Goal: Information Seeking & Learning: Learn about a topic

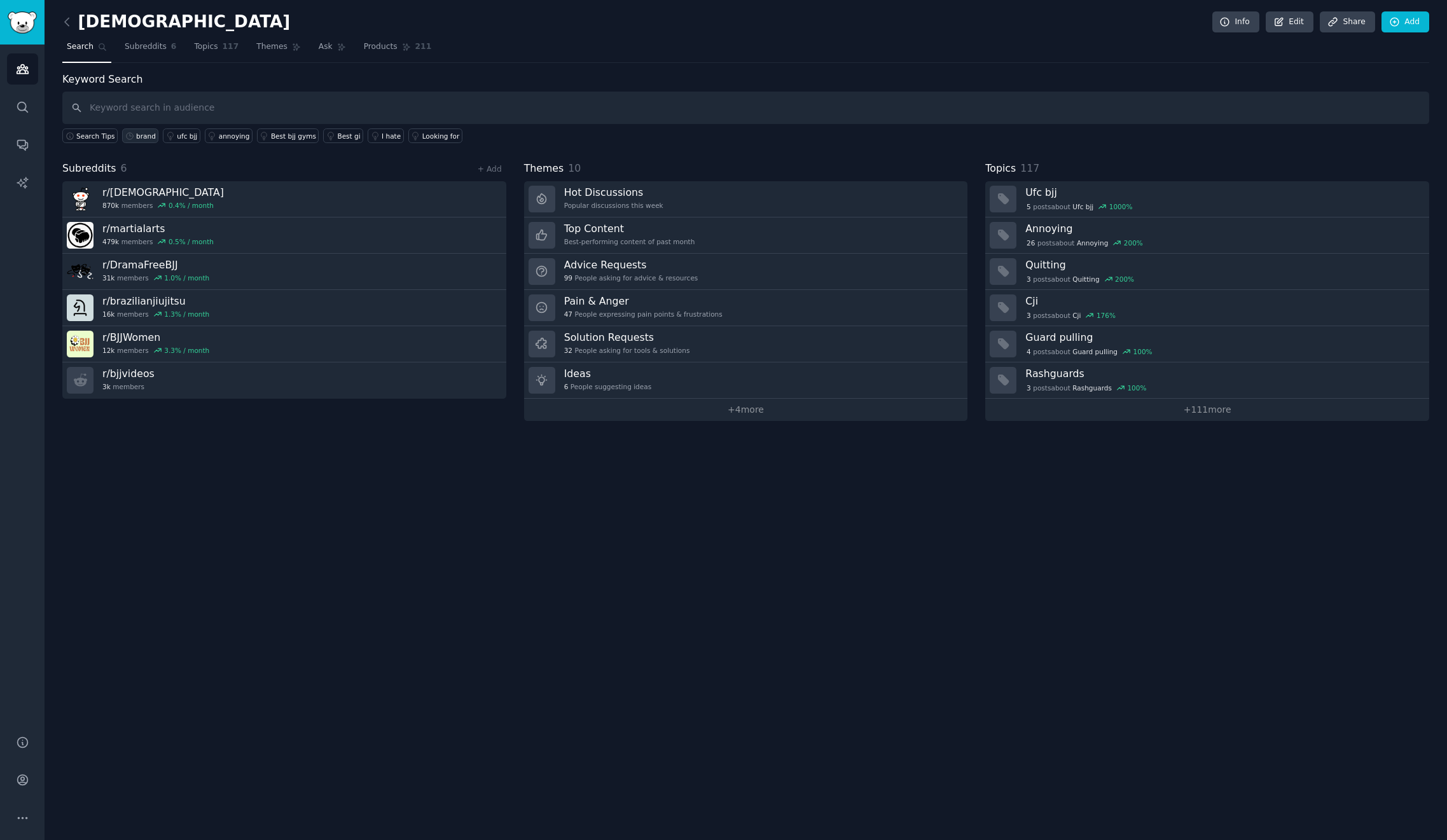
click at [144, 137] on div "brand" at bounding box center [146, 137] width 20 height 9
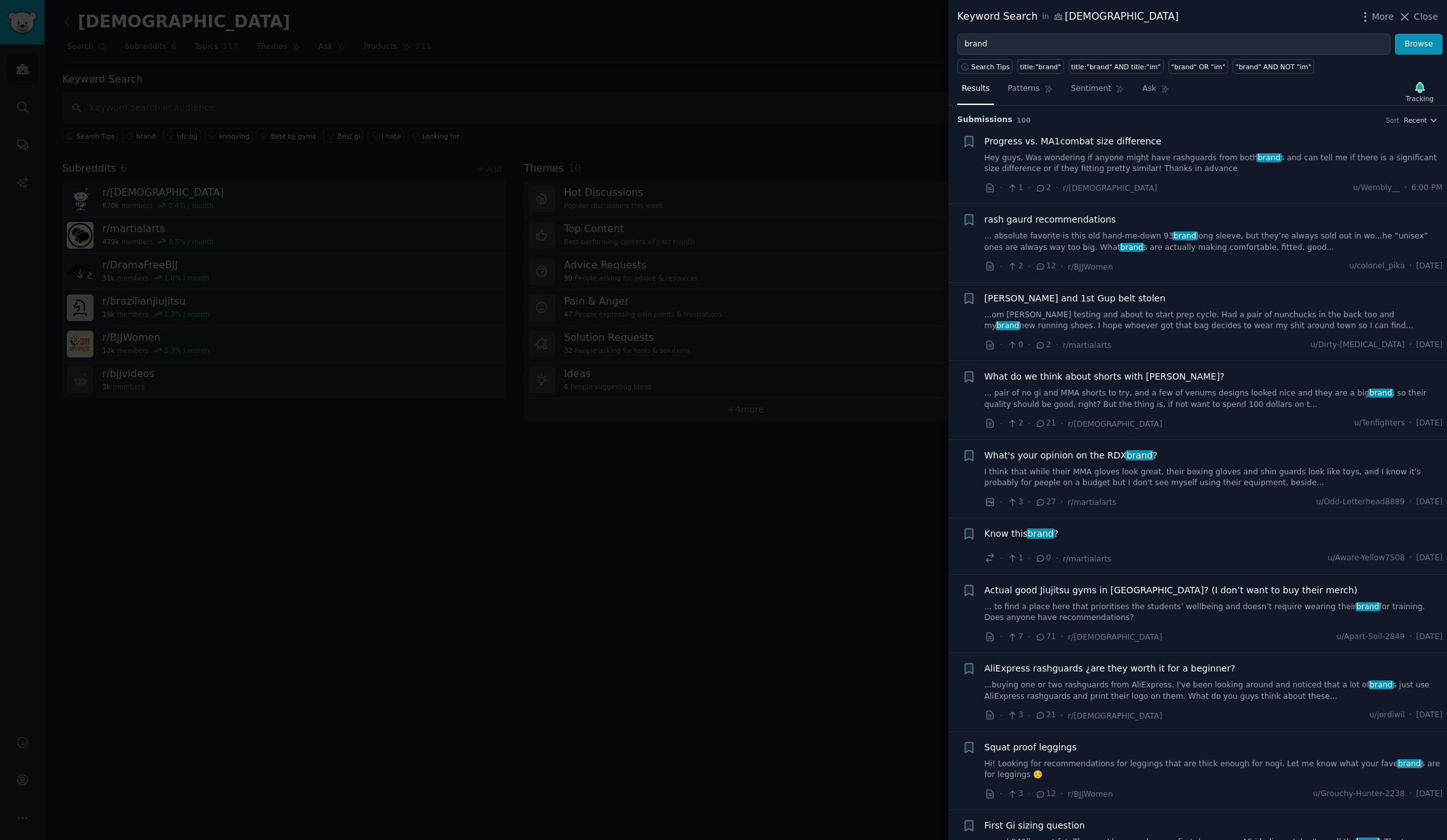
click at [1198, 167] on link "Hey guys, Was wondering if anyone might have rashguards from both brand s and c…" at bounding box center [1214, 163] width 458 height 22
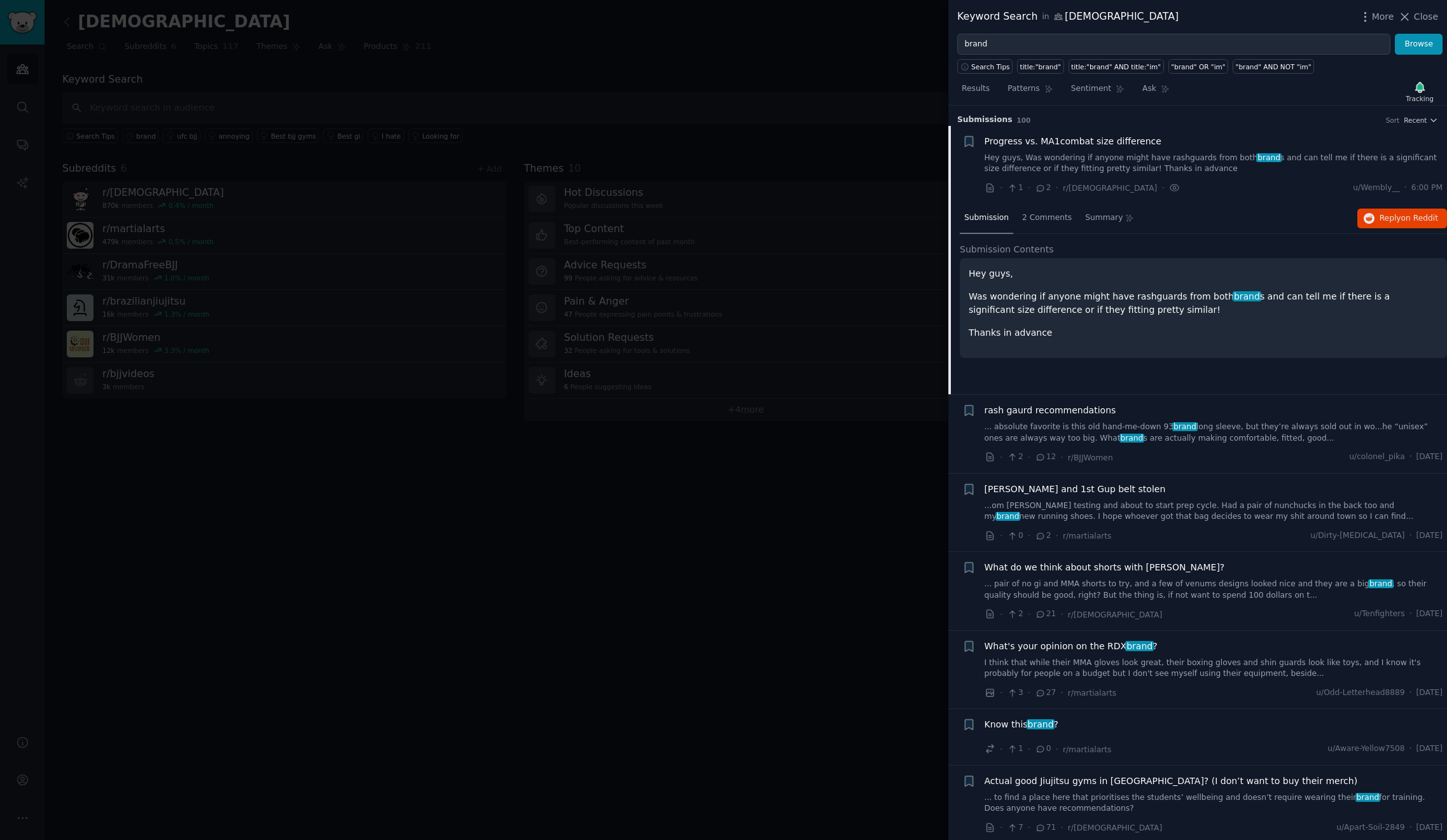
scroll to position [20, 0]
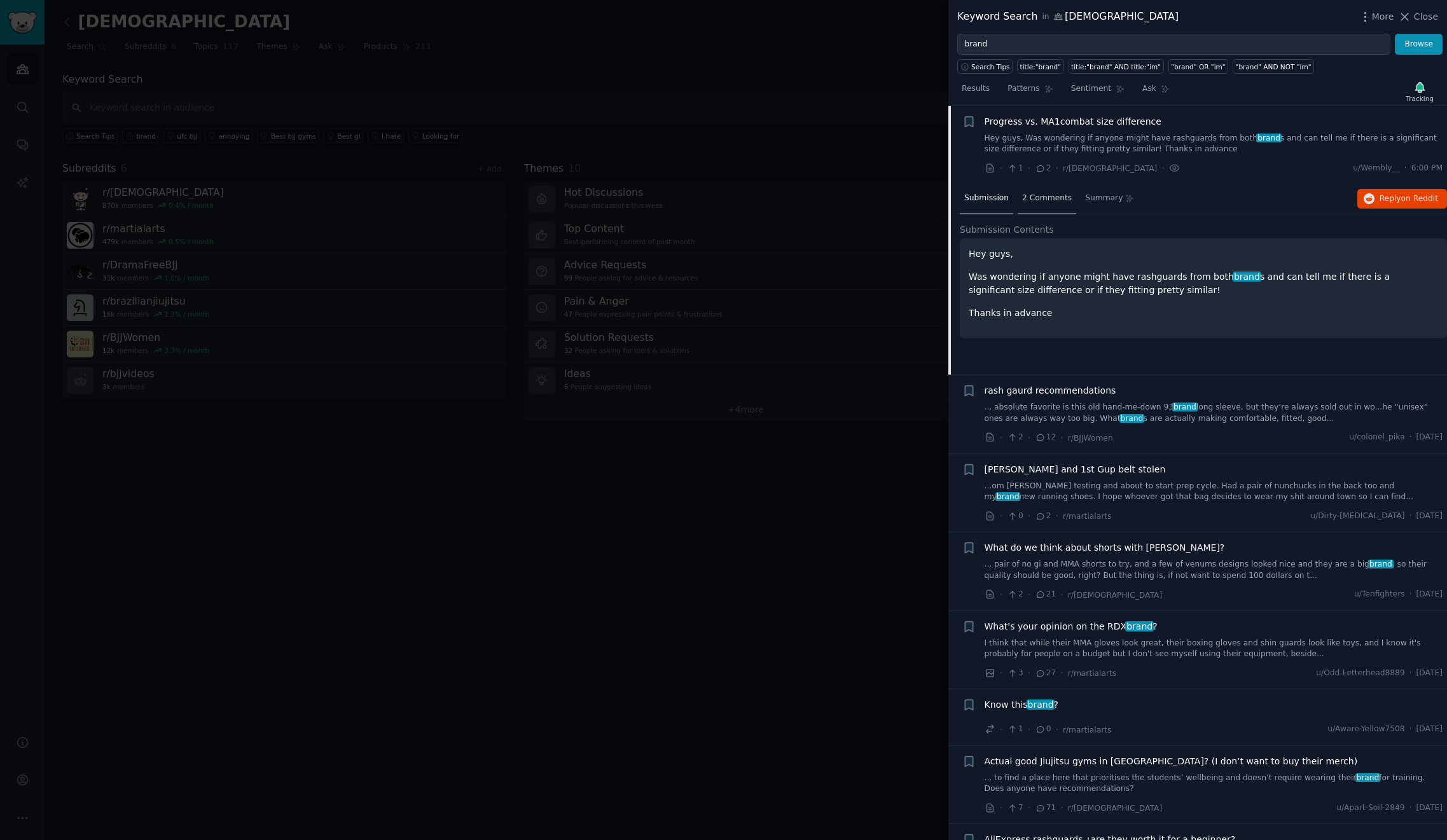
click at [1048, 198] on span "2 Comments" at bounding box center [1047, 198] width 50 height 11
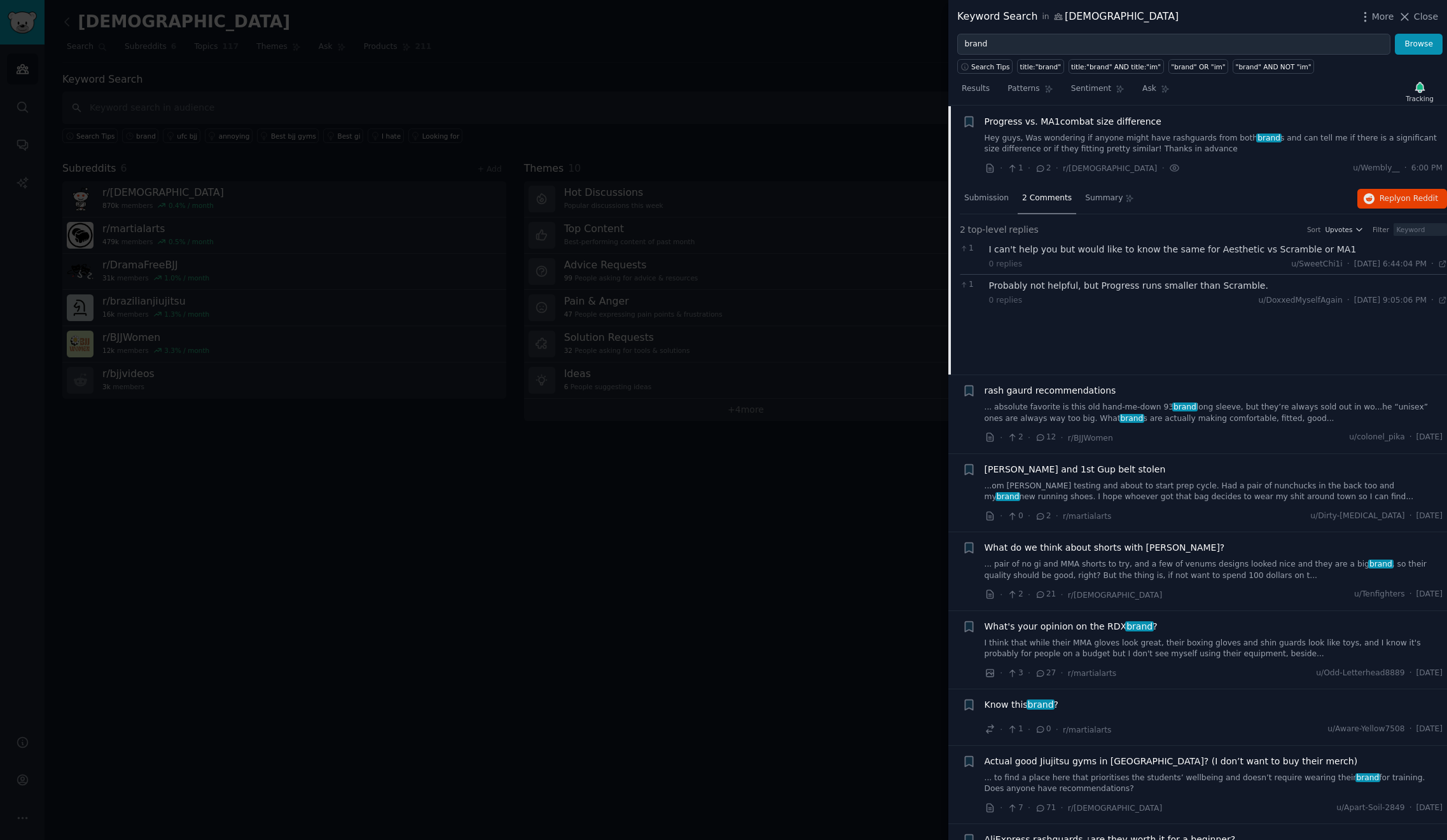
click at [1180, 287] on div "Probably not helpful, but Progress runs smaller than Scramble." at bounding box center [1219, 286] width 458 height 14
click at [1386, 202] on span "Reply on Reddit" at bounding box center [1409, 199] width 59 height 11
click at [985, 198] on span "Submission" at bounding box center [987, 198] width 45 height 11
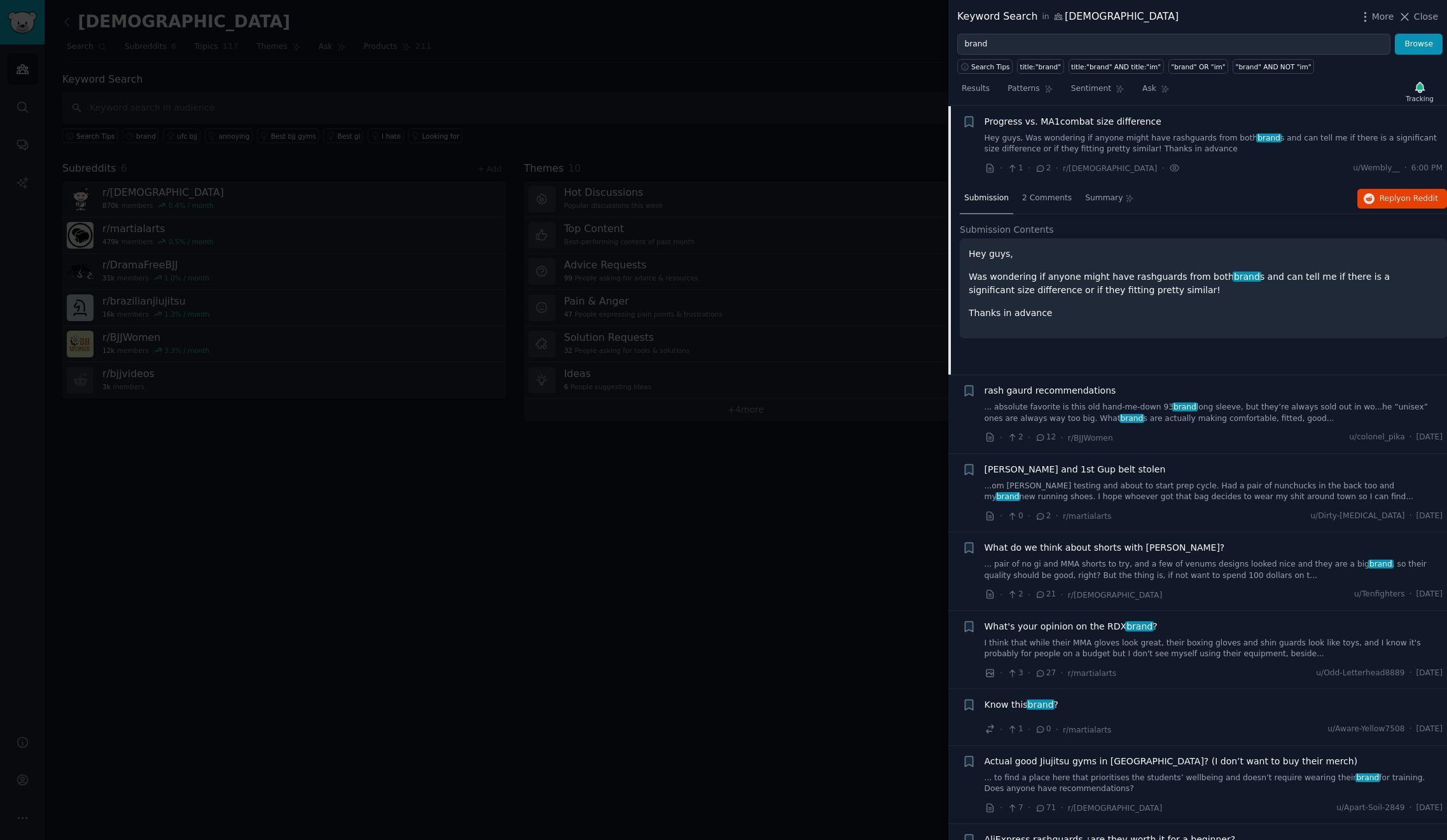
click at [985, 198] on span "Submission" at bounding box center [987, 198] width 45 height 11
click at [1243, 574] on link "... pair of no gi and MMA shorts to try, and a few of venums designs looked nic…" at bounding box center [1214, 570] width 458 height 22
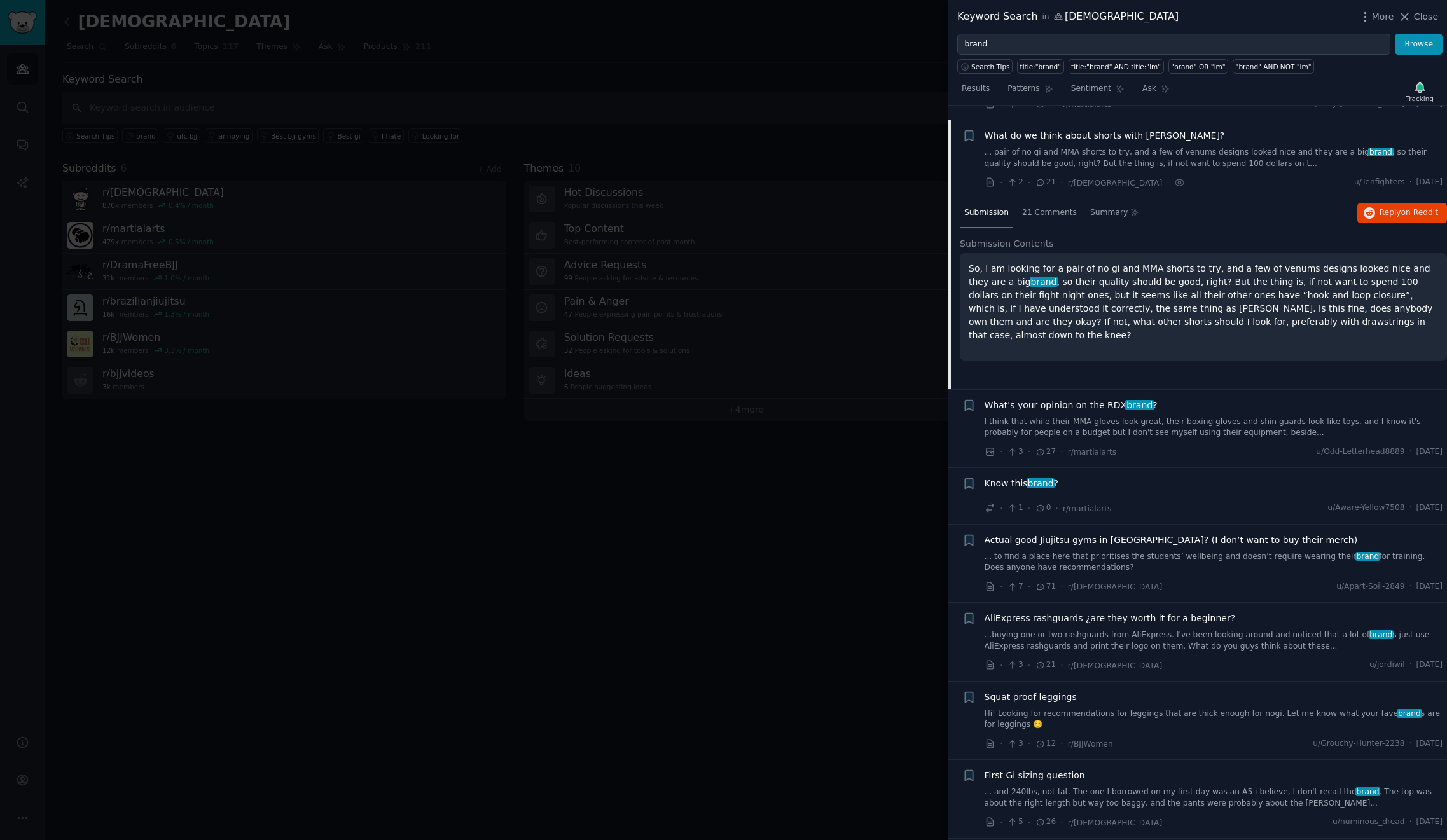
scroll to position [256, 0]
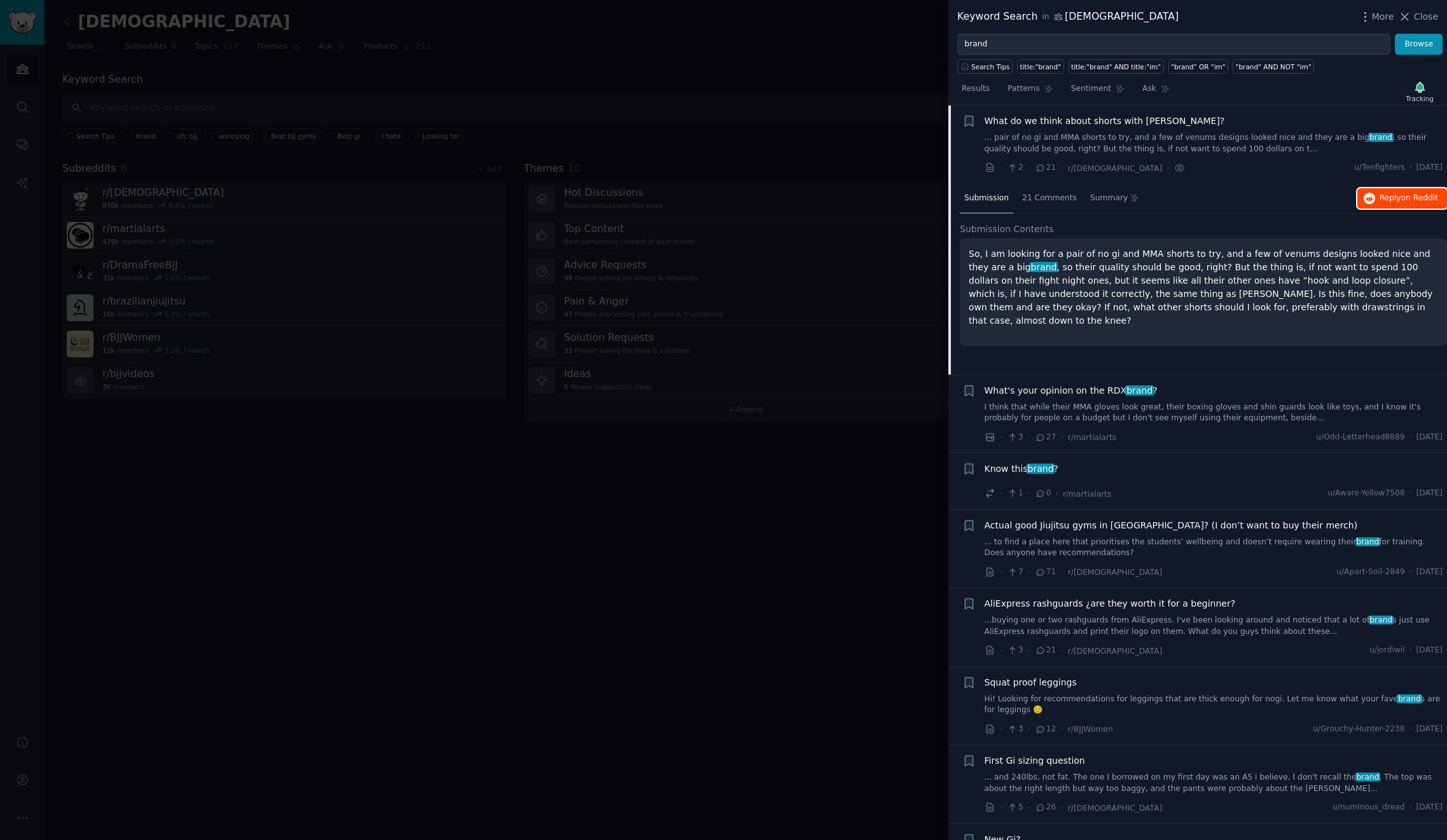
click at [1401, 196] on span "on Reddit" at bounding box center [1419, 198] width 37 height 9
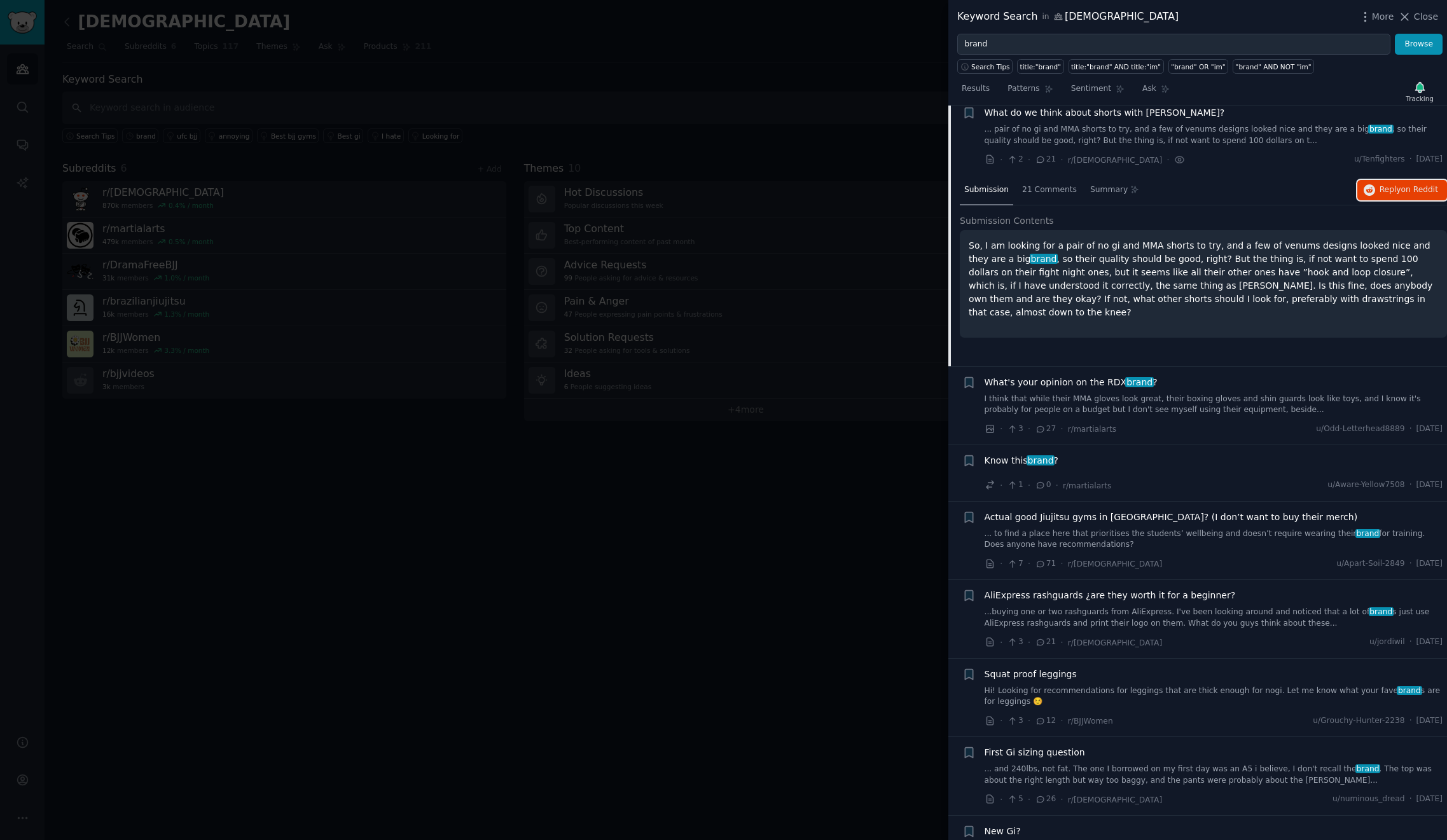
scroll to position [275, 0]
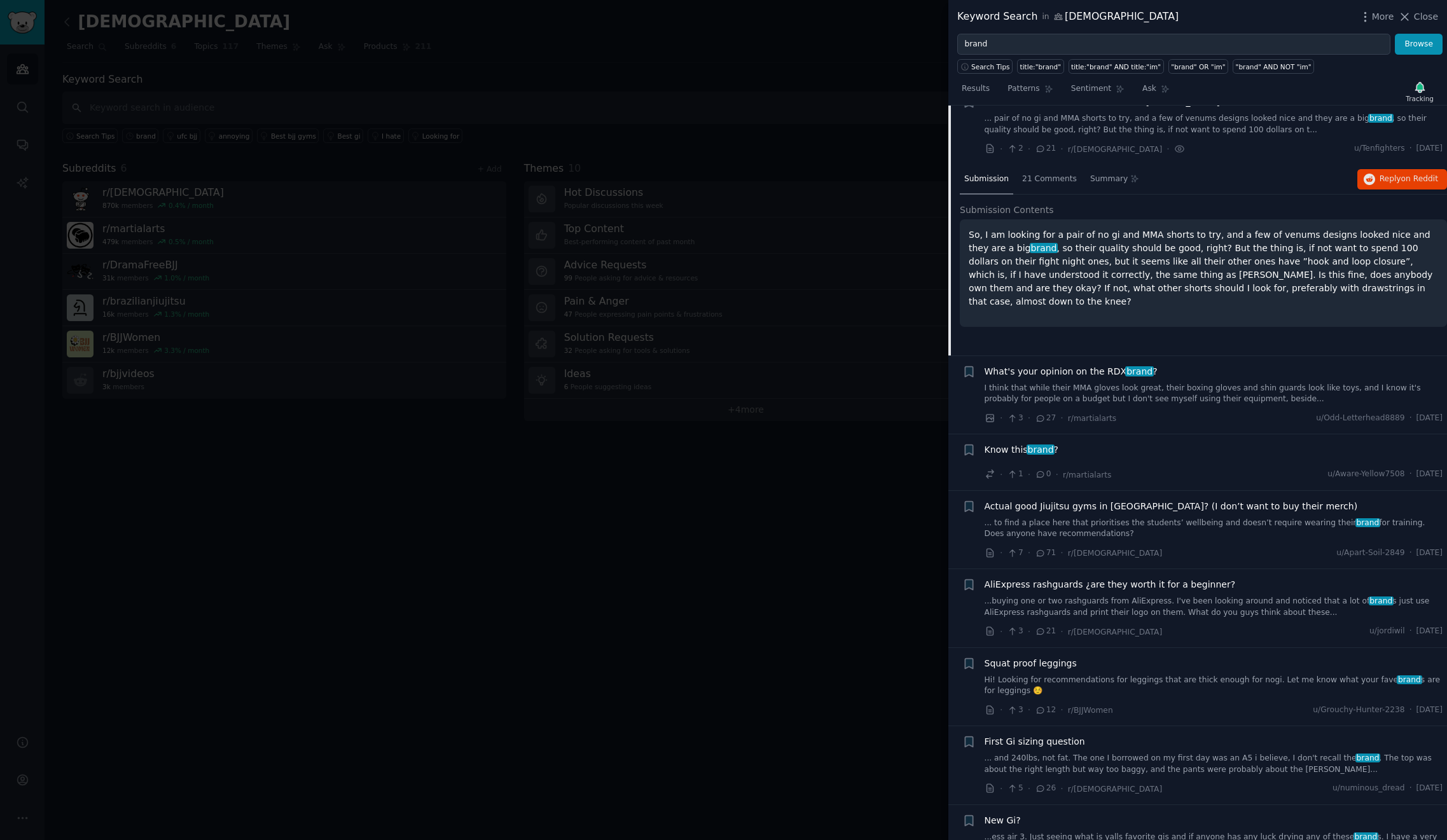
click at [1023, 449] on span "Know this brand ?" at bounding box center [1022, 449] width 74 height 14
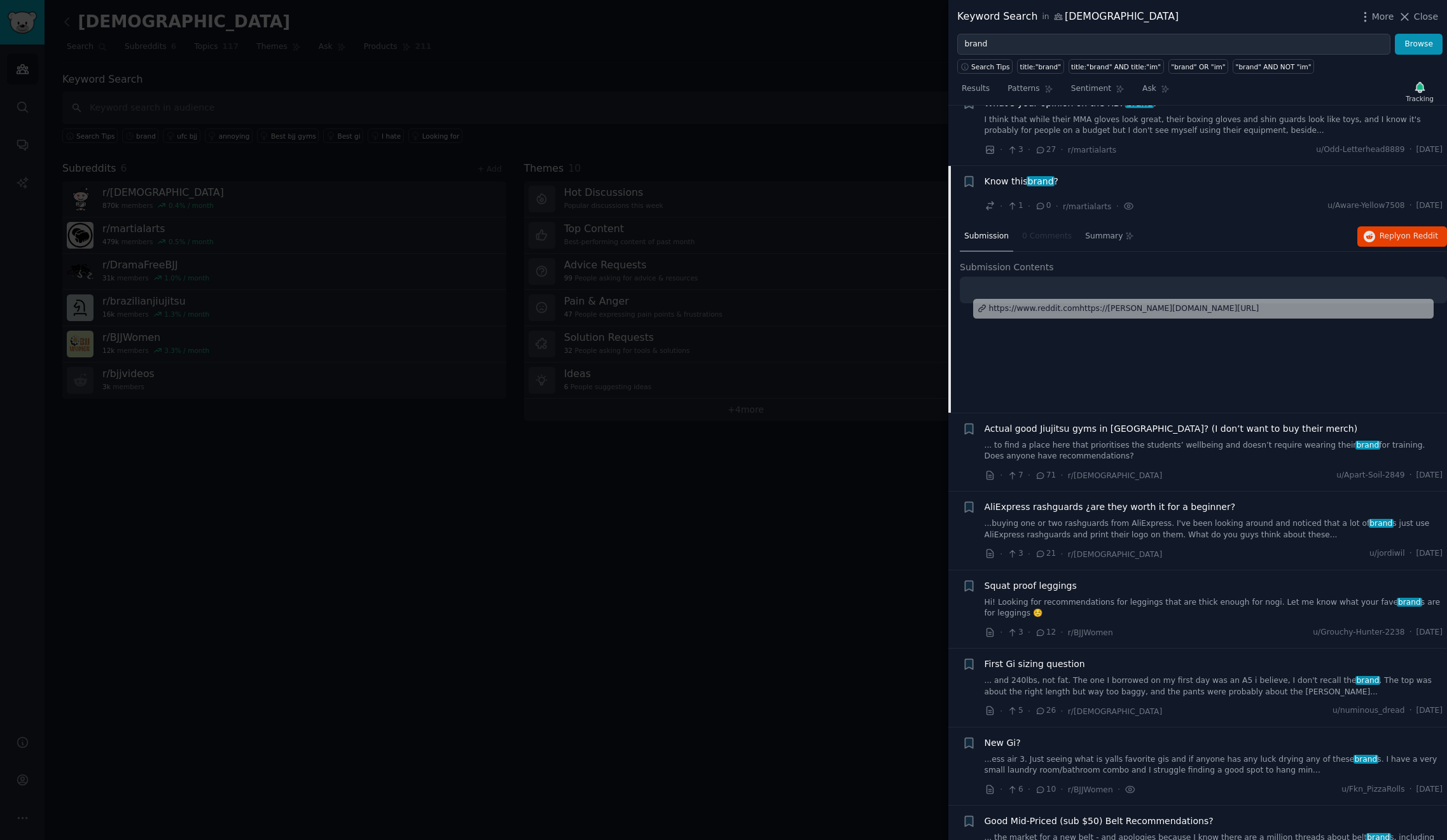
scroll to position [413, 0]
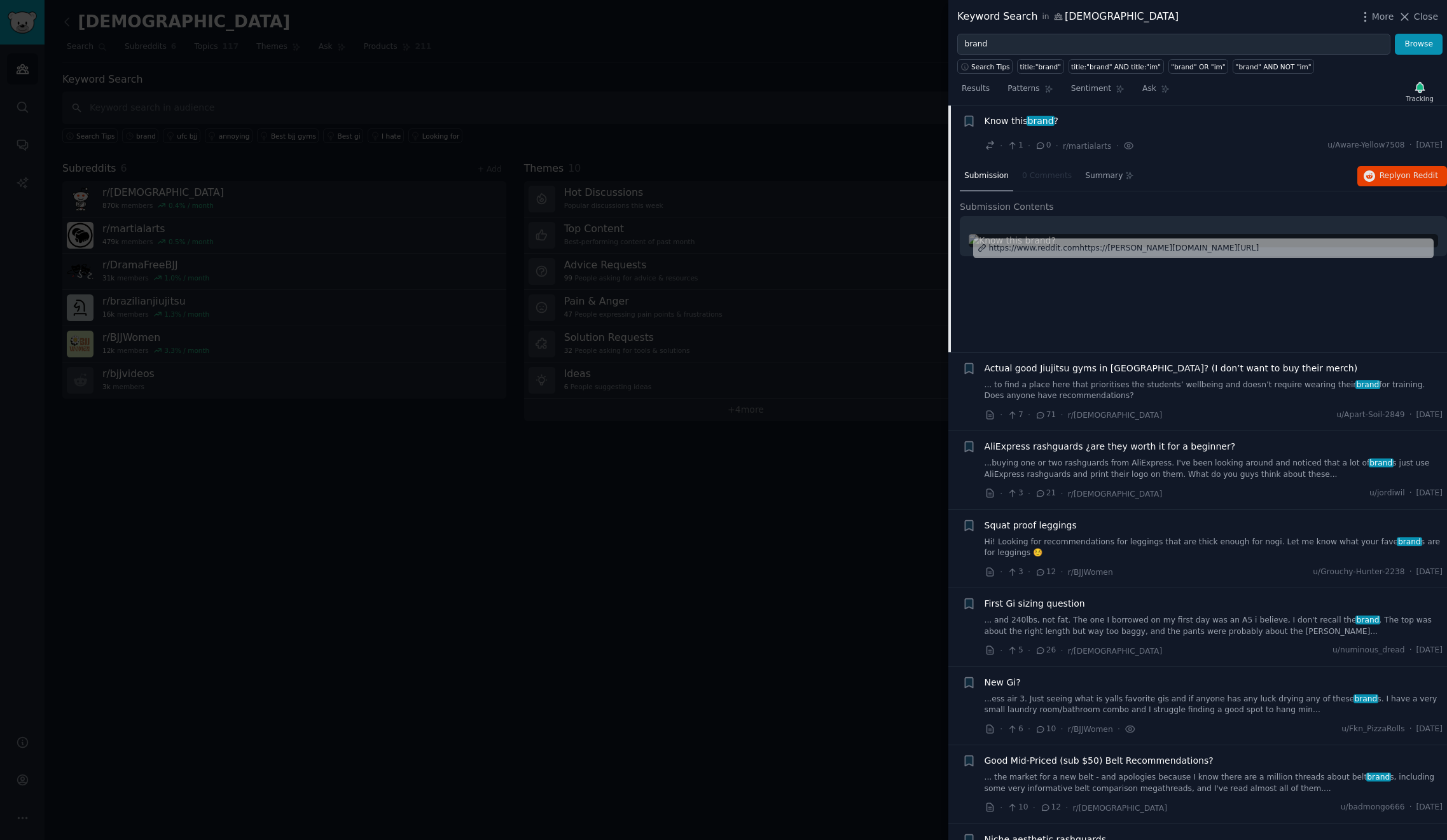
click at [1217, 251] on div "https://www.reddit.comhttps://[PERSON_NAME][DOMAIN_NAME][URL]" at bounding box center [1203, 249] width 460 height 20
click at [1395, 178] on span "Reply on Reddit" at bounding box center [1409, 176] width 59 height 11
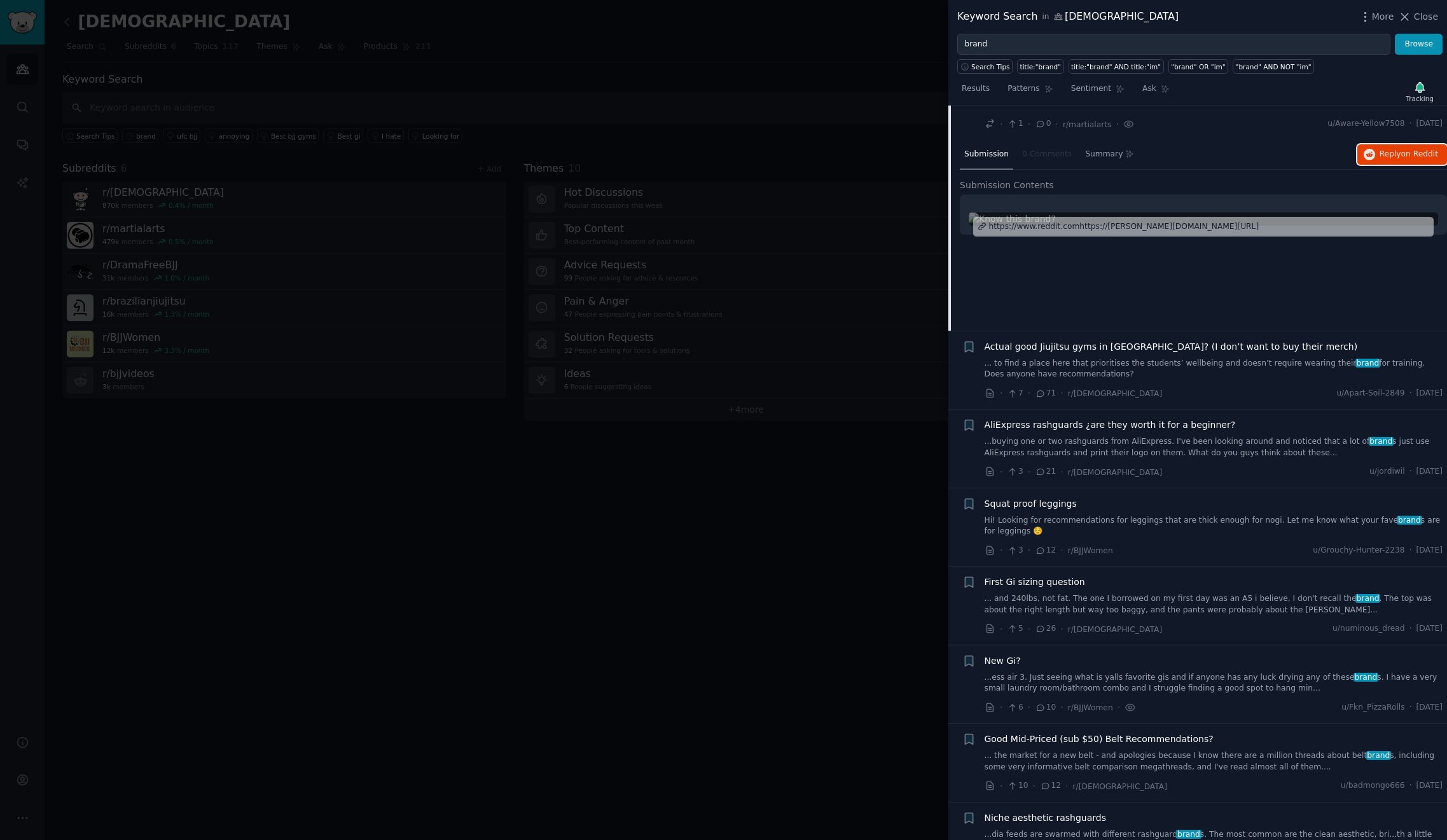
scroll to position [435, 0]
click at [1163, 445] on link "...buying one or two rashguards from AliExpress. I've been looking around and n…" at bounding box center [1214, 447] width 458 height 22
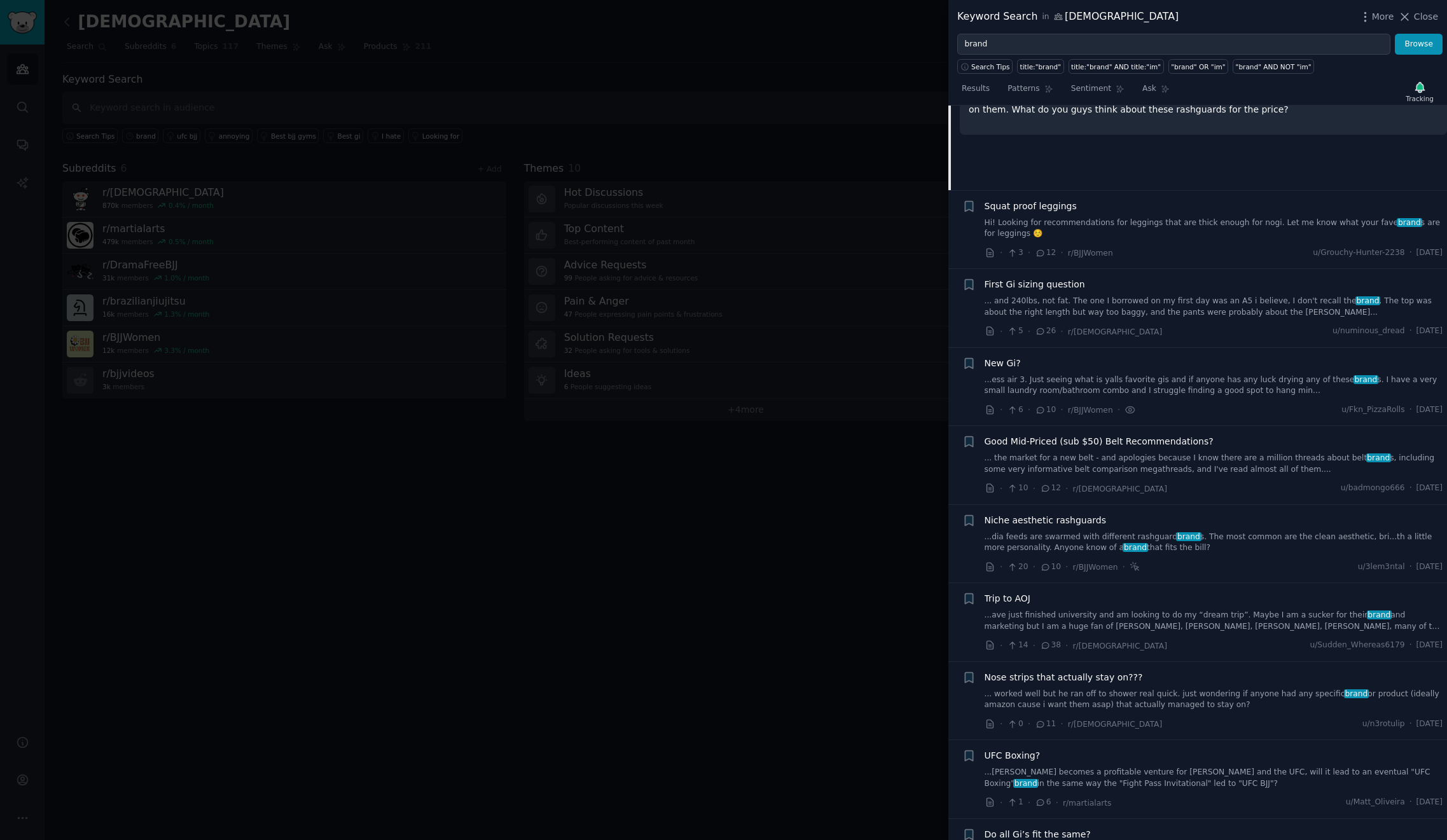
scroll to position [733, 0]
click at [1135, 567] on icon at bounding box center [1135, 566] width 11 height 14
click at [1197, 548] on link "...dia feeds are swarmed with different rashguard brand s. The most common are …" at bounding box center [1214, 542] width 458 height 22
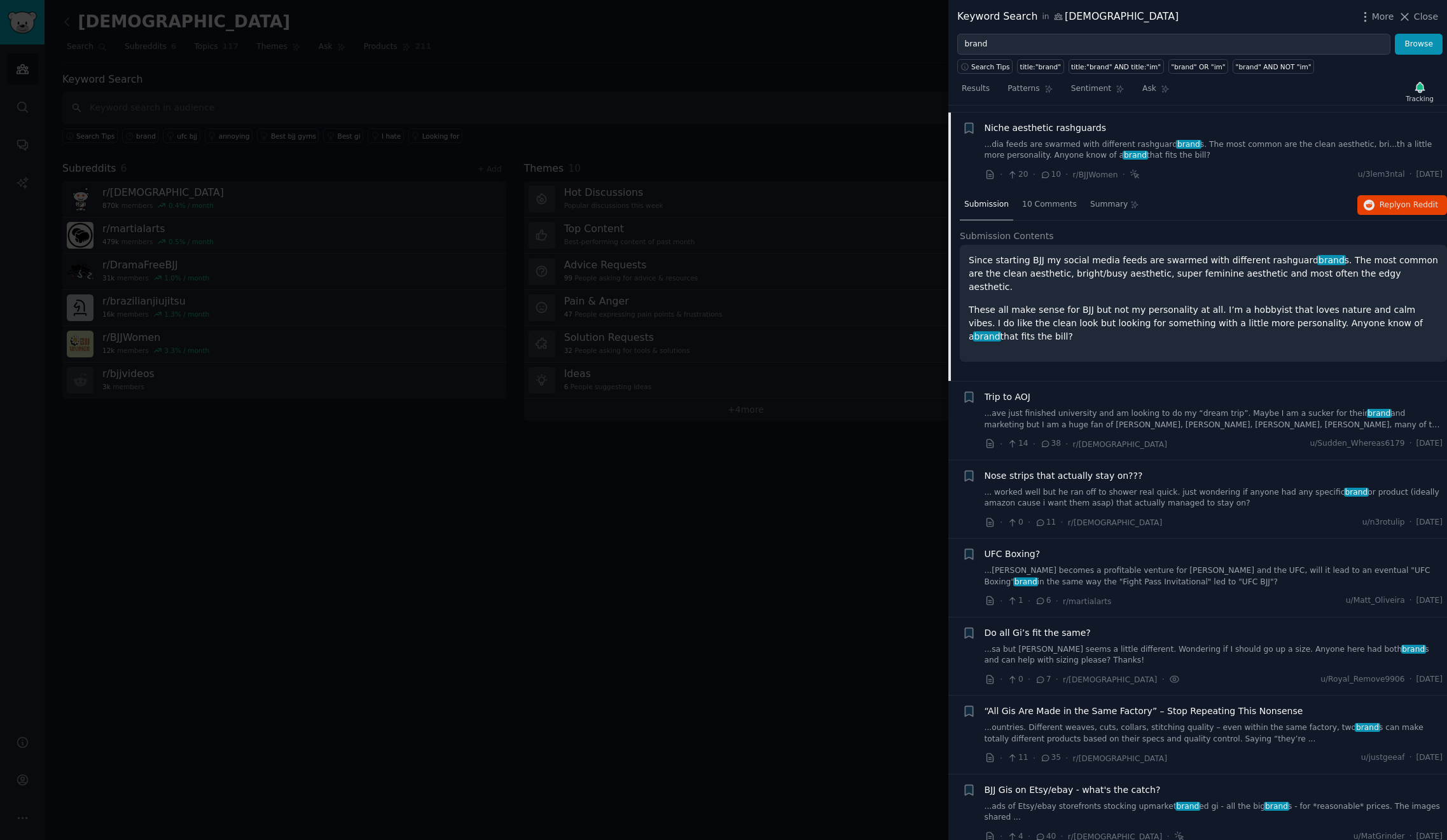
scroll to position [940, 0]
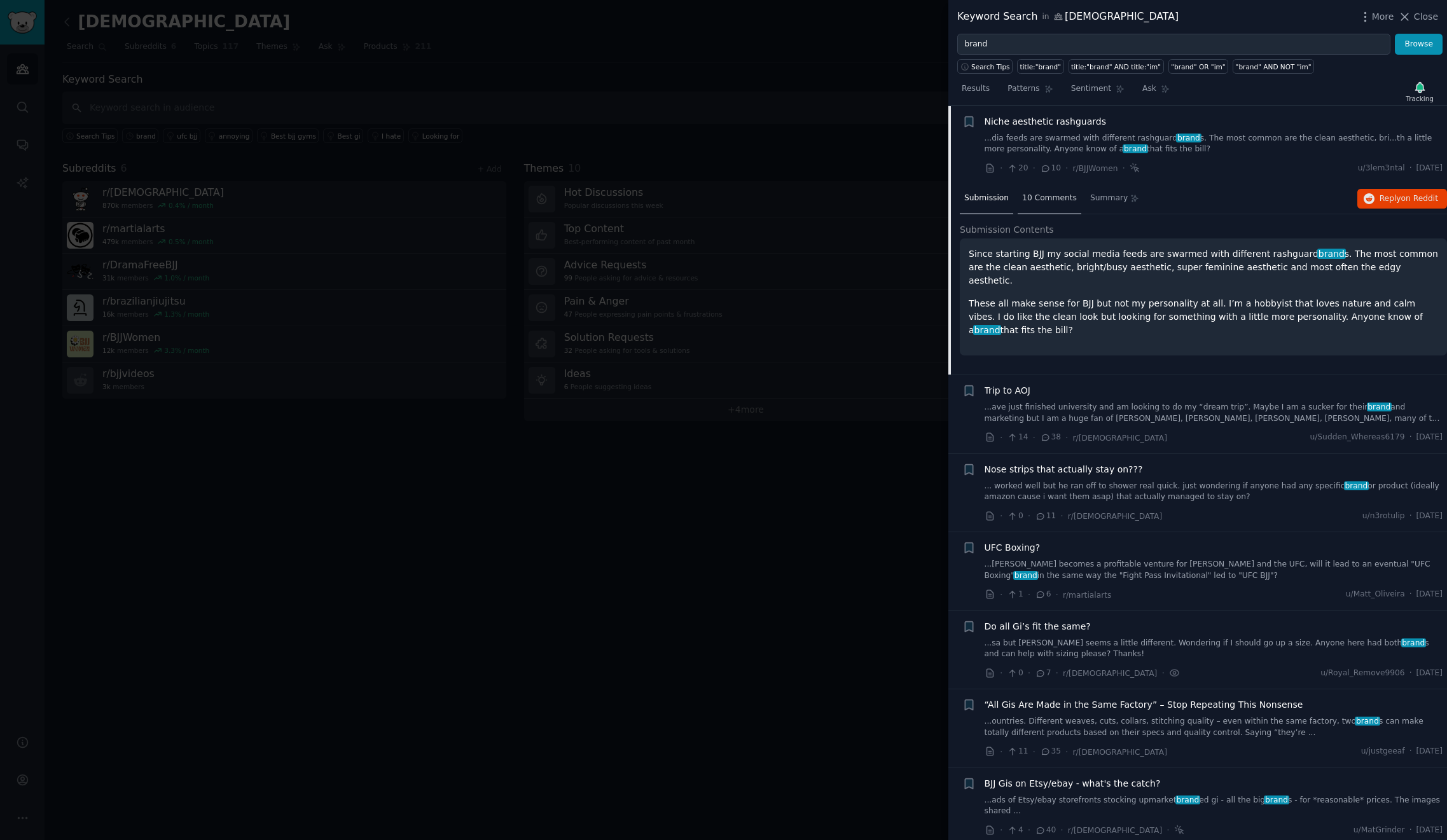
click at [1055, 197] on span "10 Comments" at bounding box center [1050, 198] width 55 height 11
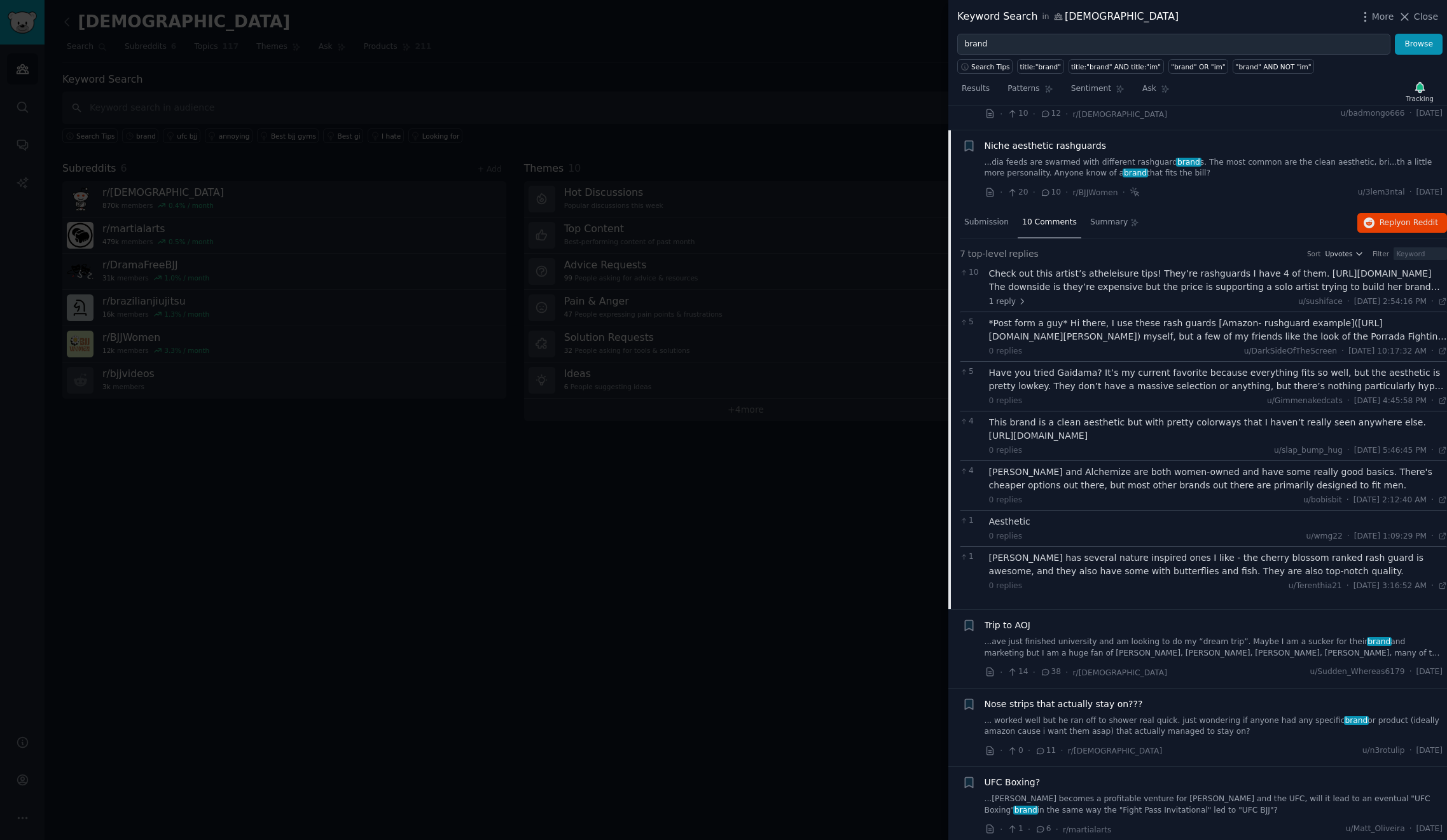
scroll to position [862, 0]
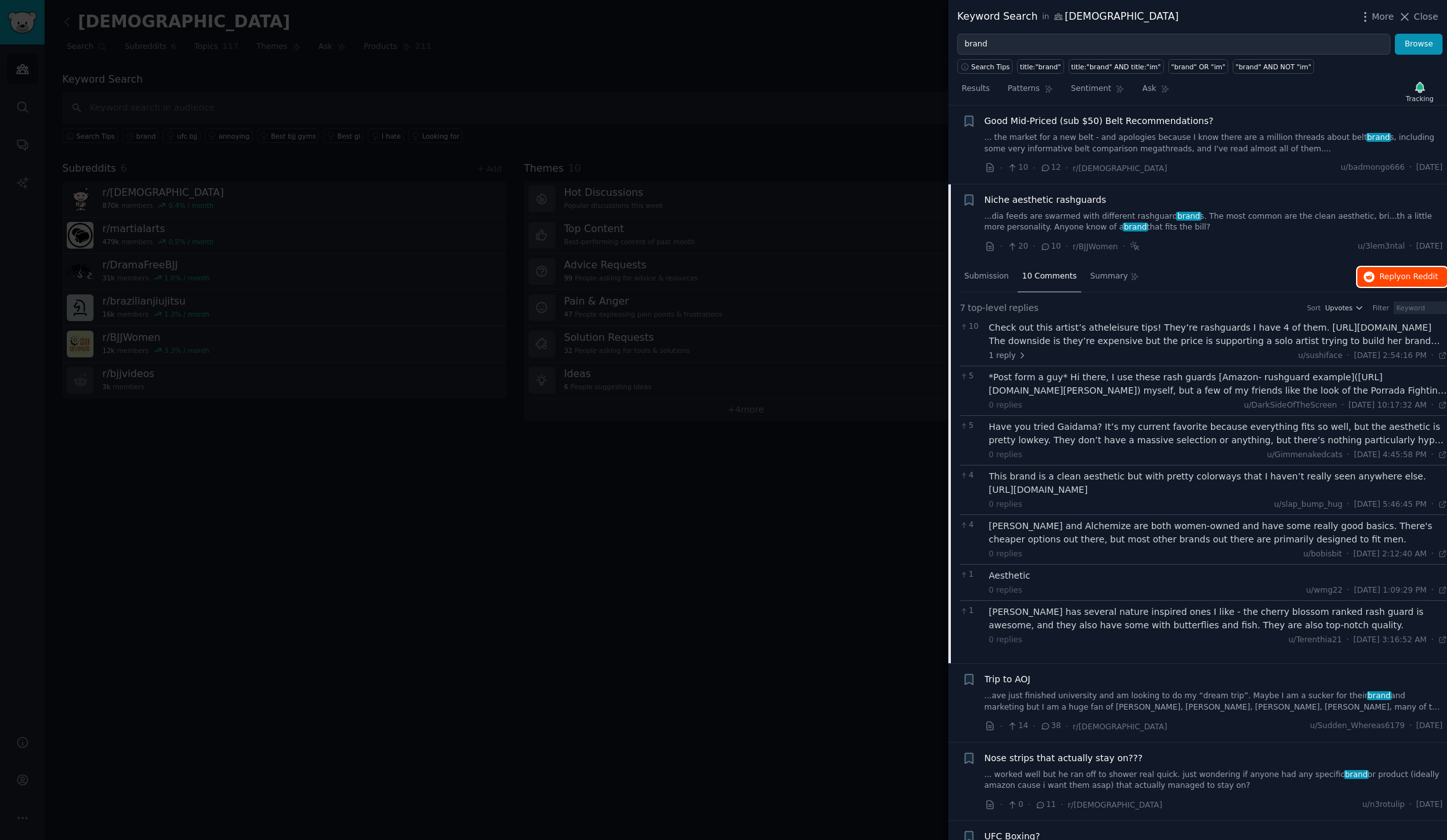
click at [1386, 275] on span "Reply on Reddit" at bounding box center [1409, 277] width 59 height 11
click at [1430, 17] on span "Close" at bounding box center [1426, 17] width 24 height 14
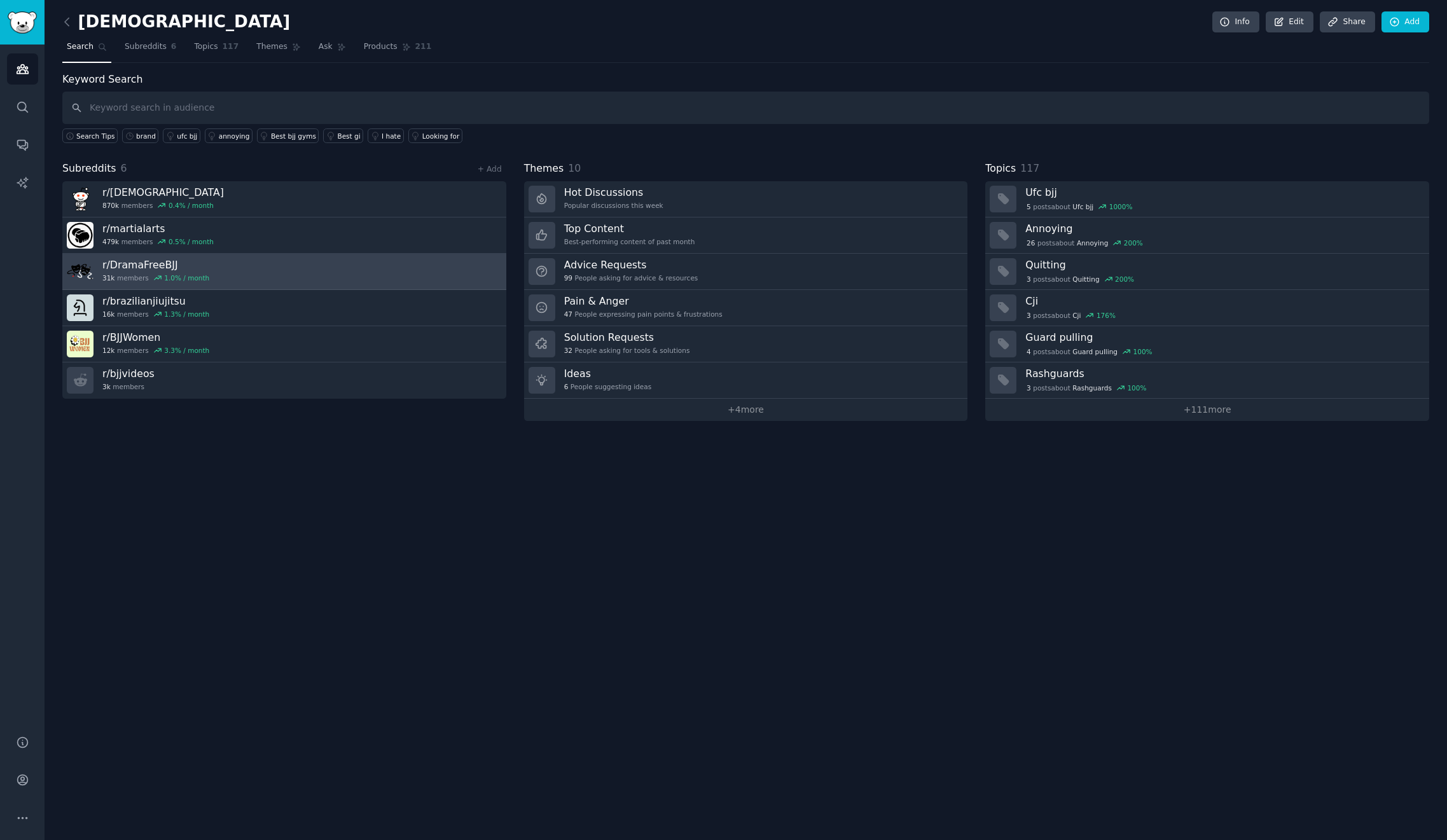
click at [245, 272] on link "r/ DramaFreeBJJ 31k members 1.0 % / month" at bounding box center [284, 272] width 444 height 37
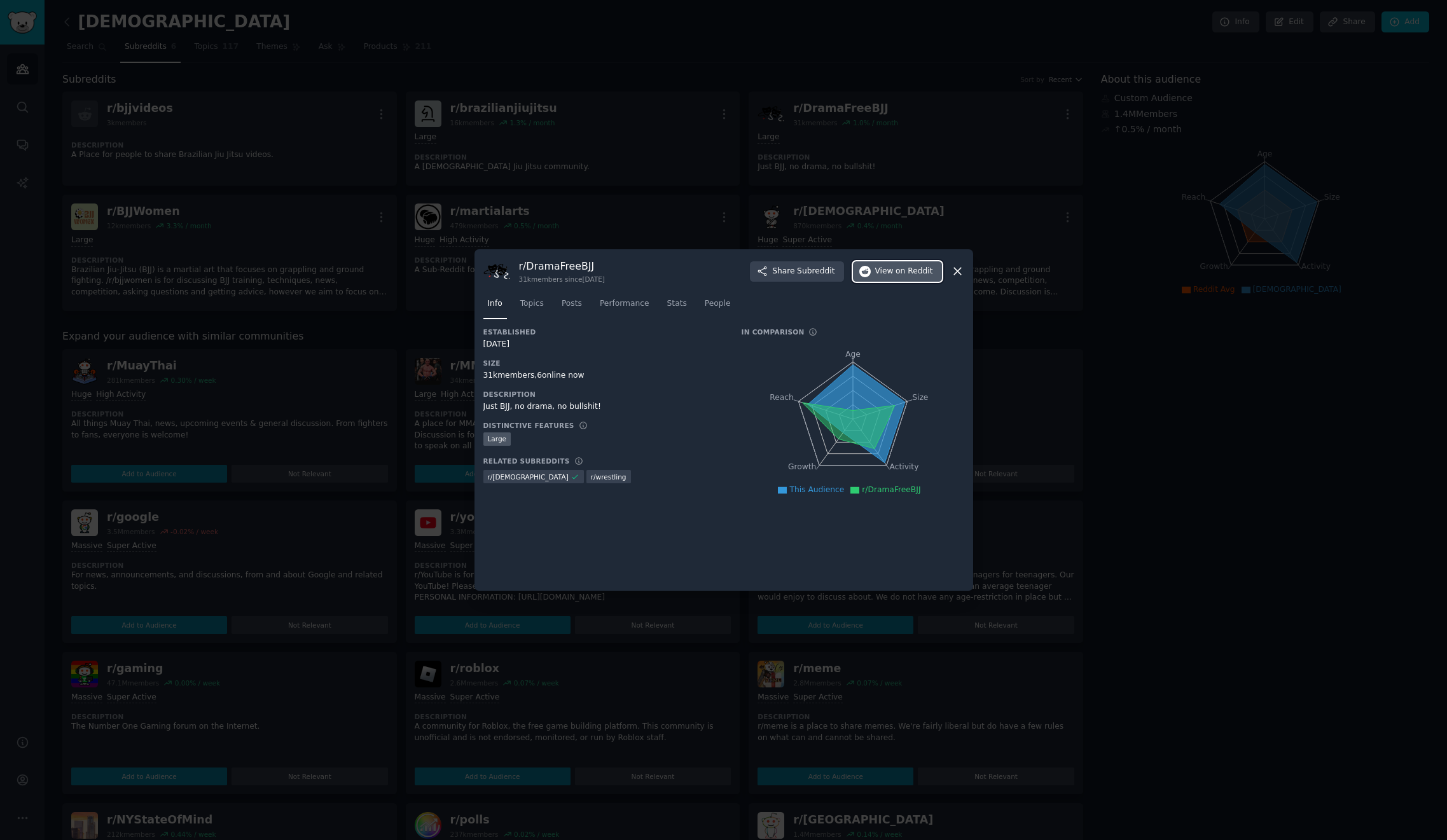
click at [898, 274] on span "on Reddit" at bounding box center [914, 271] width 37 height 11
click at [958, 272] on icon at bounding box center [957, 271] width 14 height 14
